Goal: Task Accomplishment & Management: Manage account settings

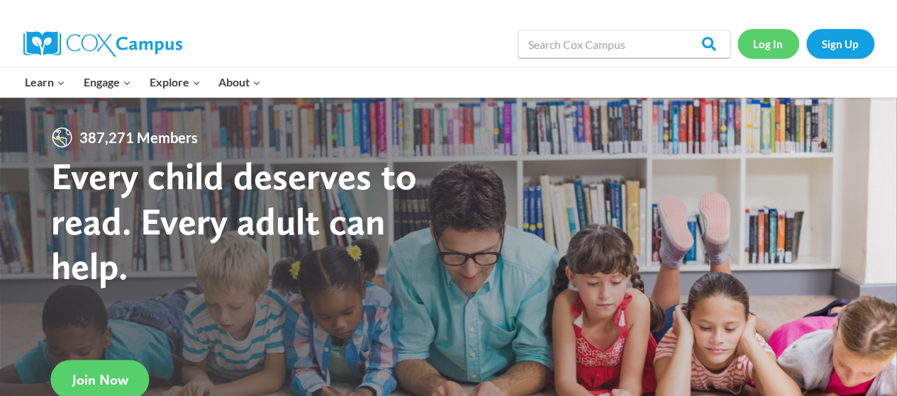
click at [759, 42] on link "Log In" at bounding box center [768, 43] width 62 height 29
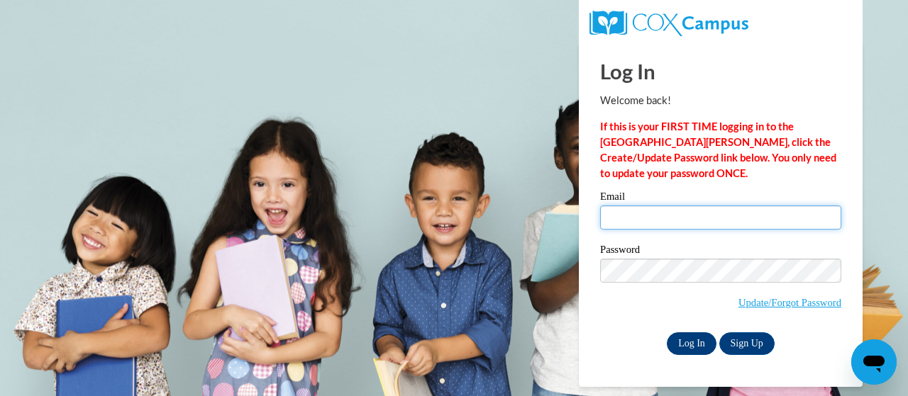
type input "wevans10@student.clayton.edu"
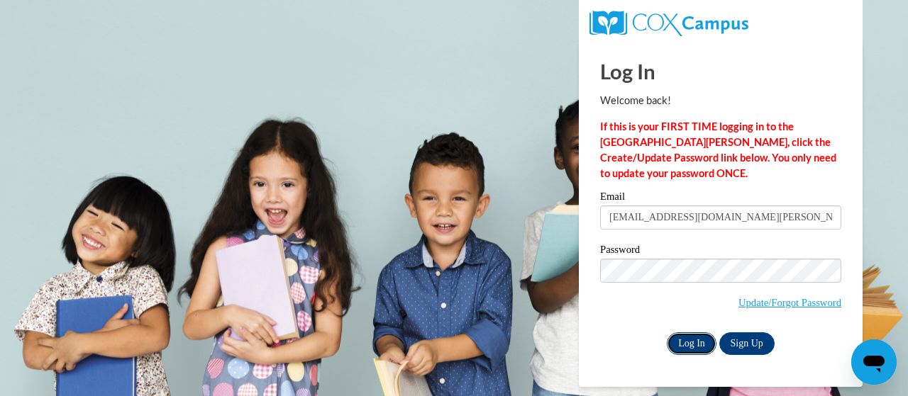
click at [689, 345] on input "Log In" at bounding box center [692, 344] width 50 height 23
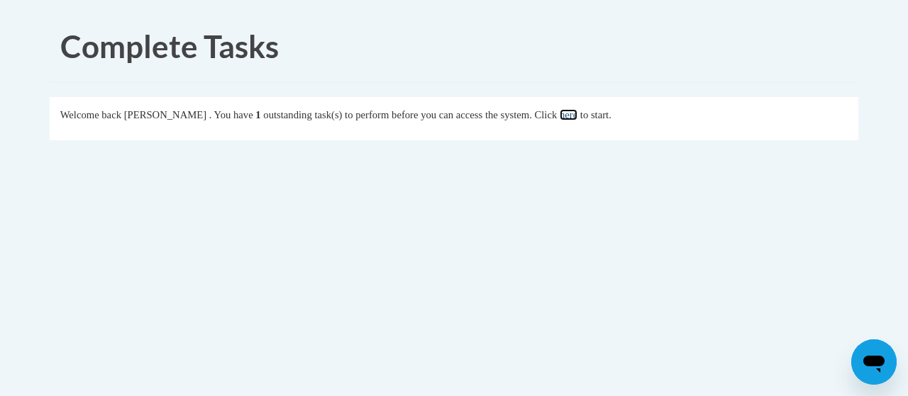
click at [577, 116] on link "here" at bounding box center [568, 114] width 18 height 11
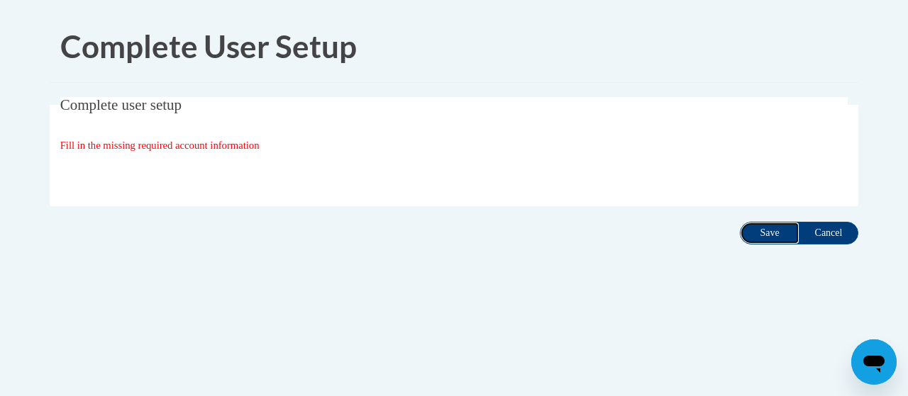
click at [792, 230] on input "Save" at bounding box center [770, 233] width 60 height 23
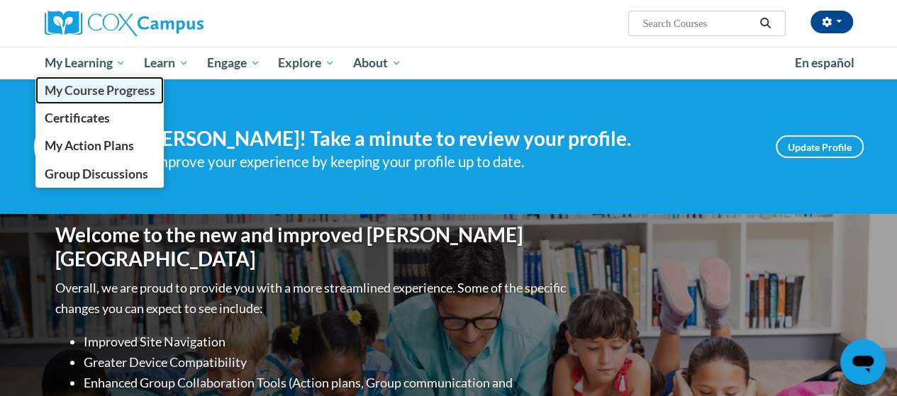
click at [91, 93] on span "My Course Progress" at bounding box center [99, 90] width 111 height 15
